Goal: Task Accomplishment & Management: Use online tool/utility

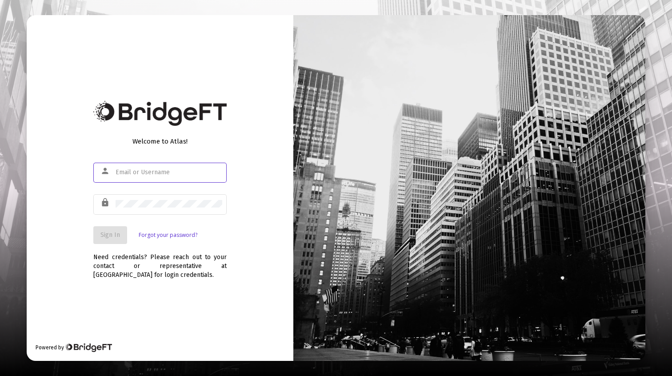
click at [264, 79] on div "Welcome to Atlas! person lock Sign In Forgot your password? Need credentials? P…" at bounding box center [160, 188] width 266 height 346
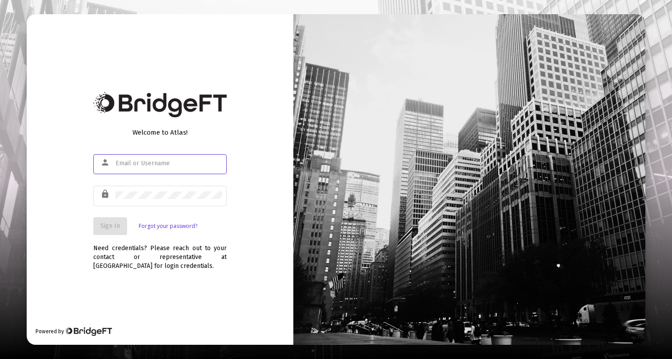
click at [199, 160] on input "text" at bounding box center [168, 163] width 107 height 7
type input "vict"
type input "[PERSON_NAME][EMAIL_ADDRESS][DOMAIN_NAME]"
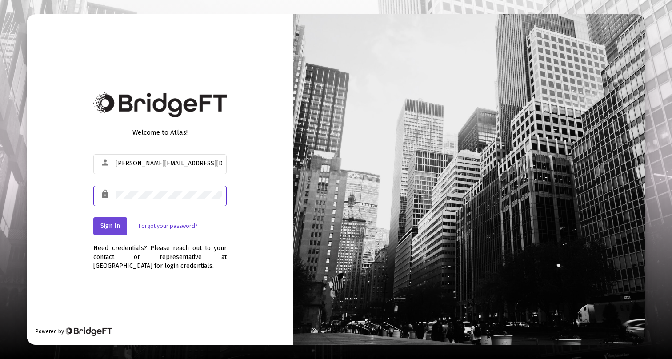
click at [111, 229] on span "Sign In" at bounding box center [110, 226] width 20 height 8
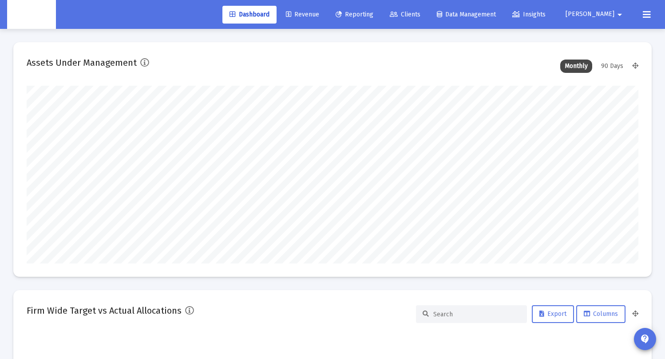
scroll to position [178, 330]
type input "[DATE]"
